Goal: Check status: Check status

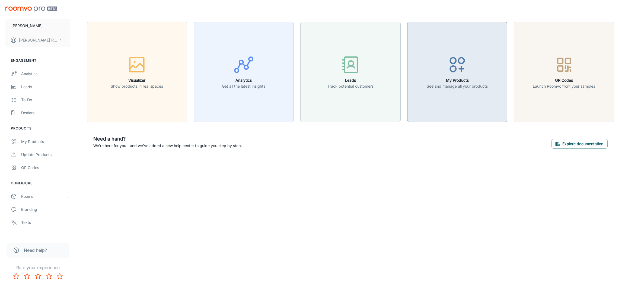
click at [449, 81] on h6 "My Products" at bounding box center [457, 80] width 61 height 6
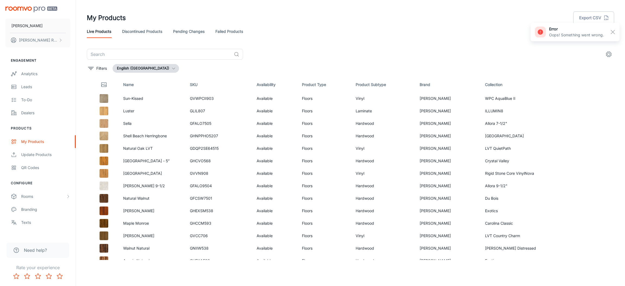
click at [229, 33] on link "Failed Products" at bounding box center [230, 31] width 28 height 13
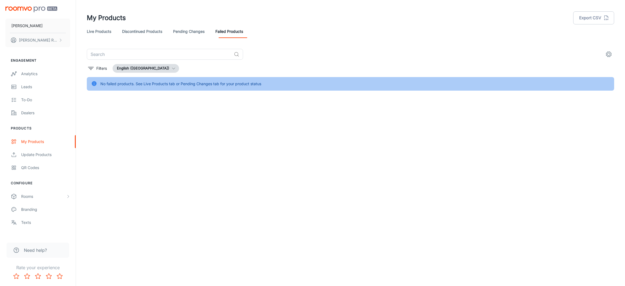
click at [203, 34] on link "Pending Changes" at bounding box center [188, 31] width 31 height 13
click at [159, 33] on link "Discontinued Products" at bounding box center [142, 31] width 40 height 13
click at [108, 33] on link "Live Products" at bounding box center [99, 31] width 24 height 13
